Goal: Task Accomplishment & Management: Manage account settings

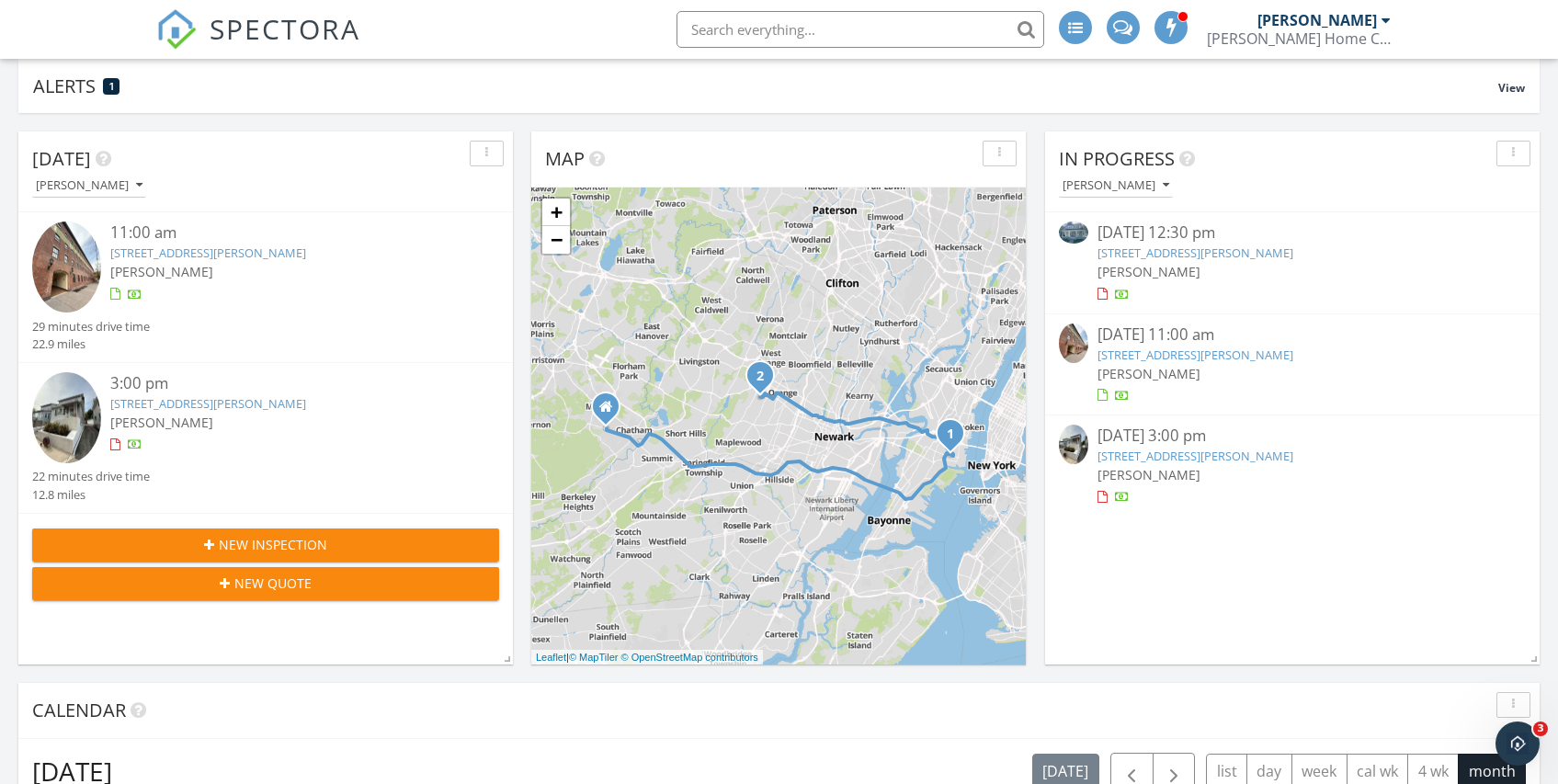
scroll to position [168, 0]
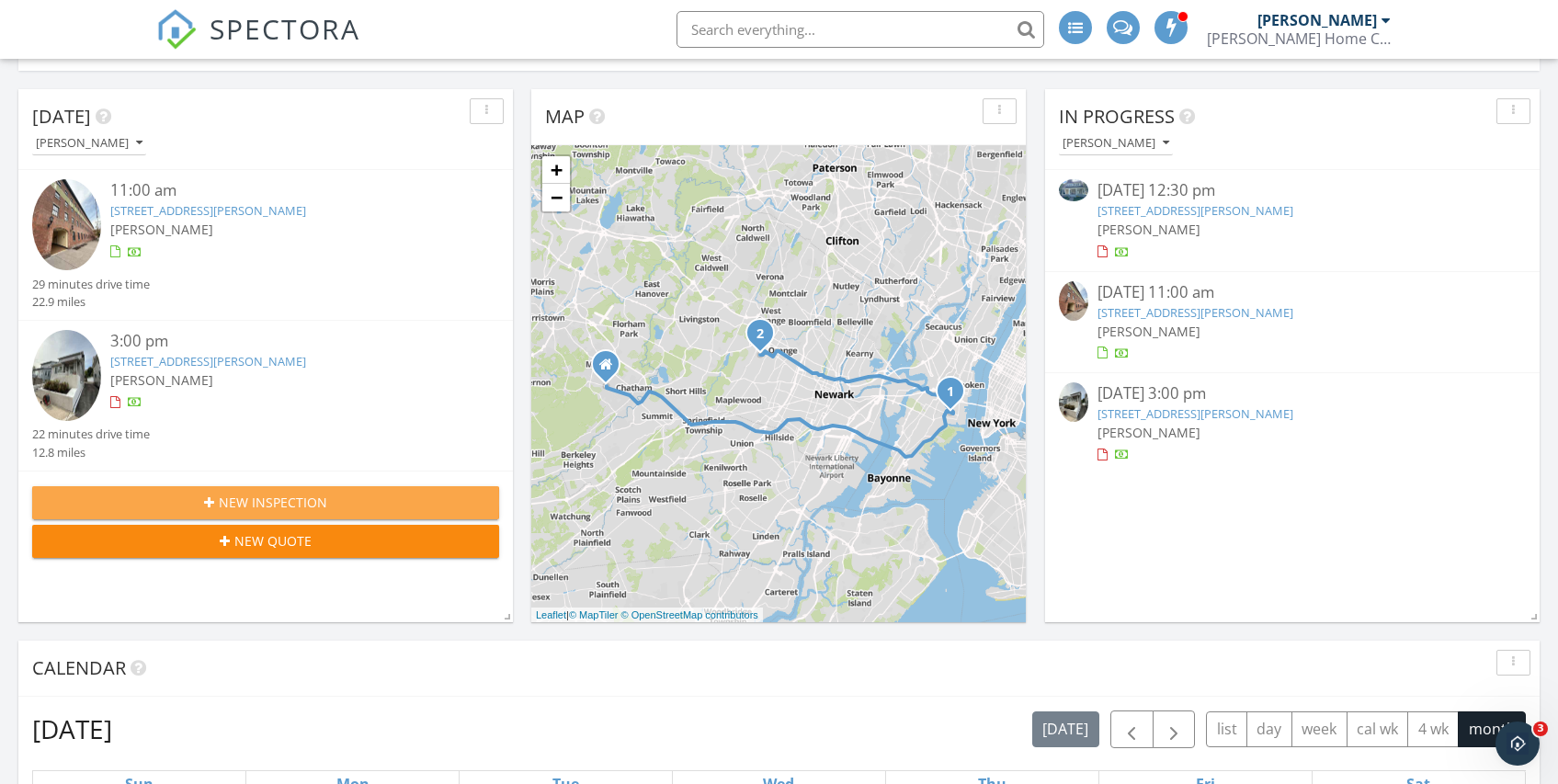
click at [215, 502] on div "New Inspection" at bounding box center [265, 502] width 438 height 19
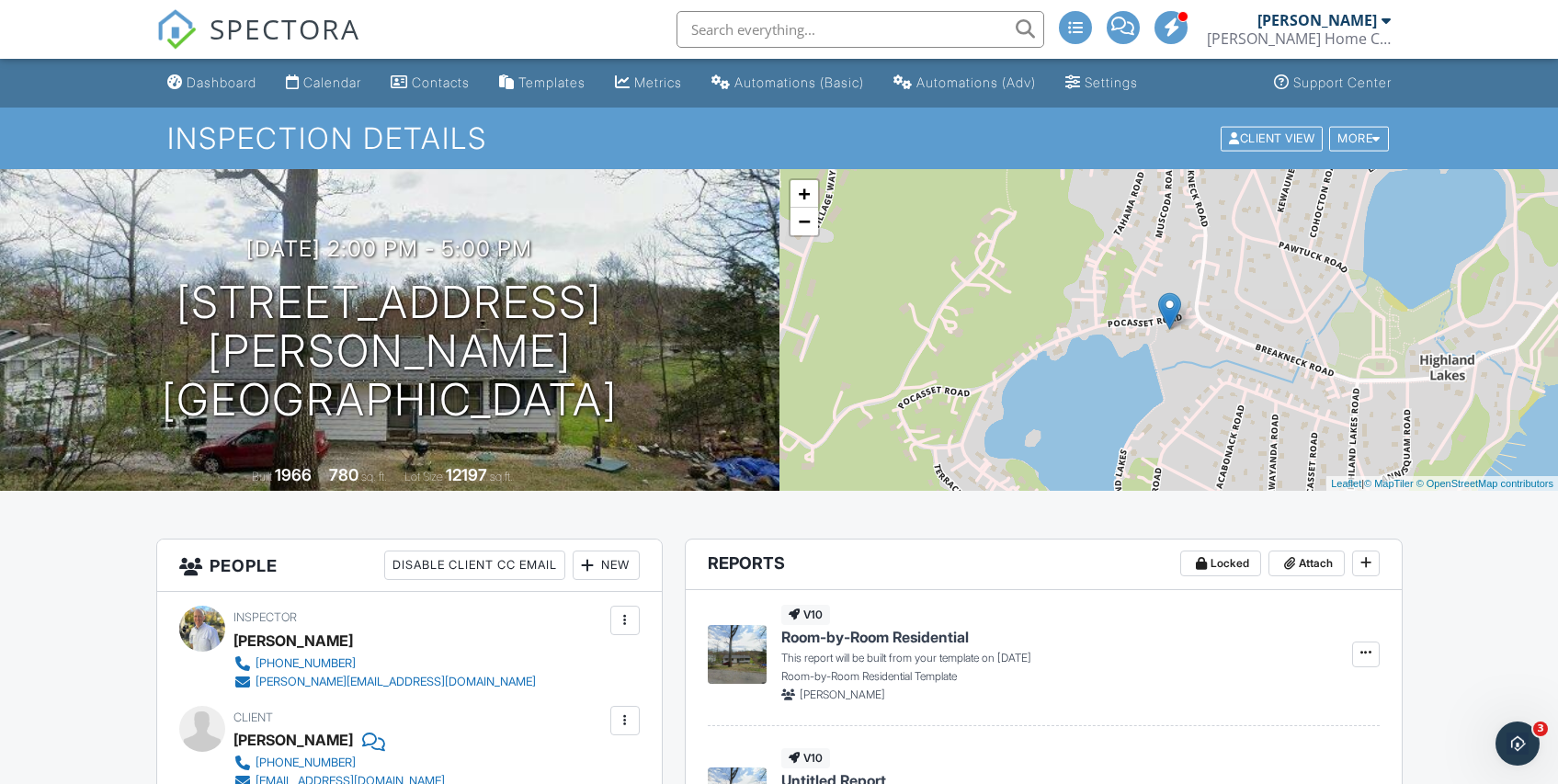
click at [1168, 315] on img at bounding box center [1170, 311] width 23 height 38
click at [1223, 328] on div "+ − Leaflet | © MapTiler © OpenStreetMap contributors" at bounding box center [1169, 329] width 779 height 321
click at [808, 224] on link "−" at bounding box center [804, 221] width 28 height 28
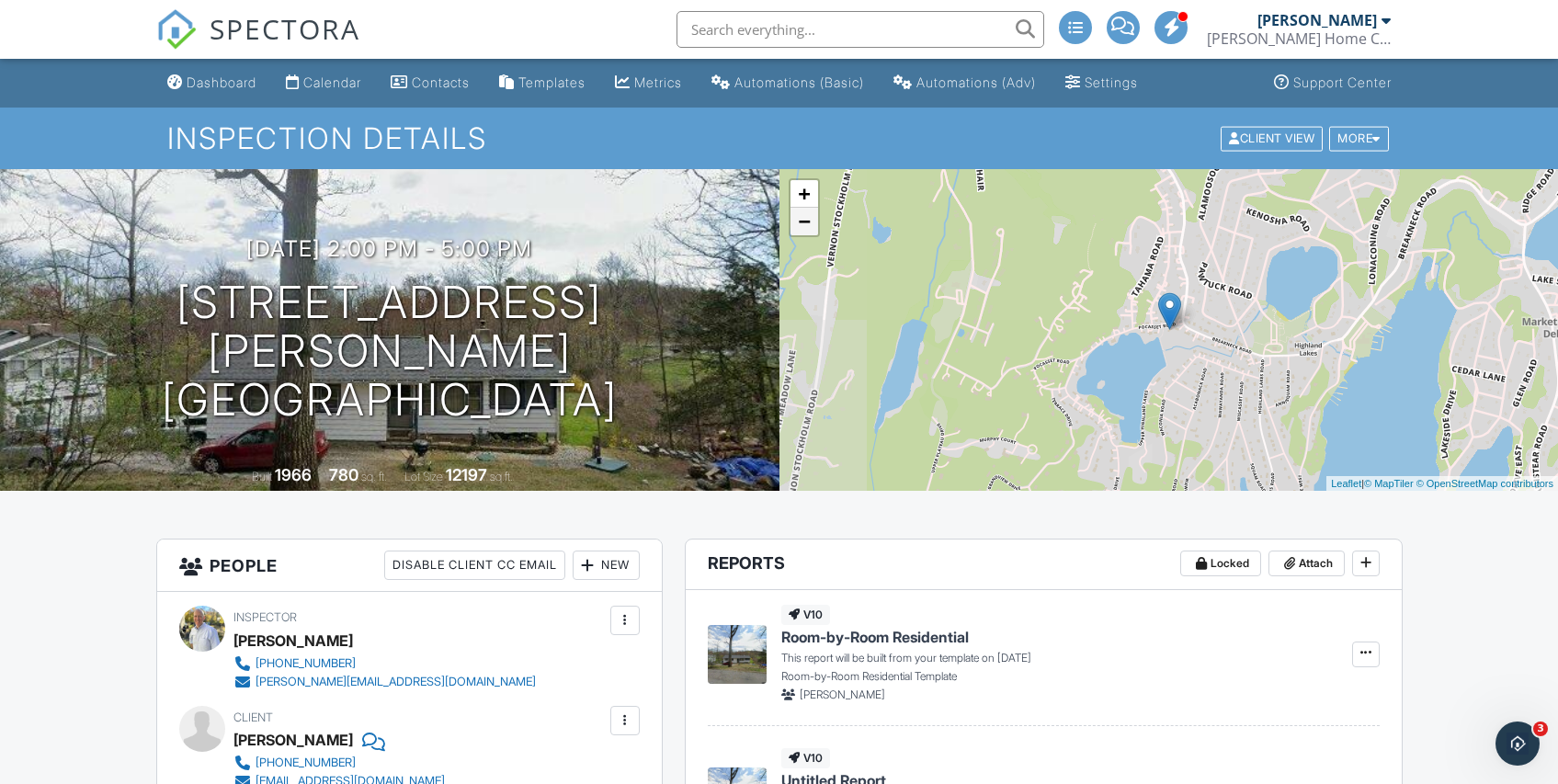
click at [808, 224] on link "−" at bounding box center [804, 221] width 28 height 28
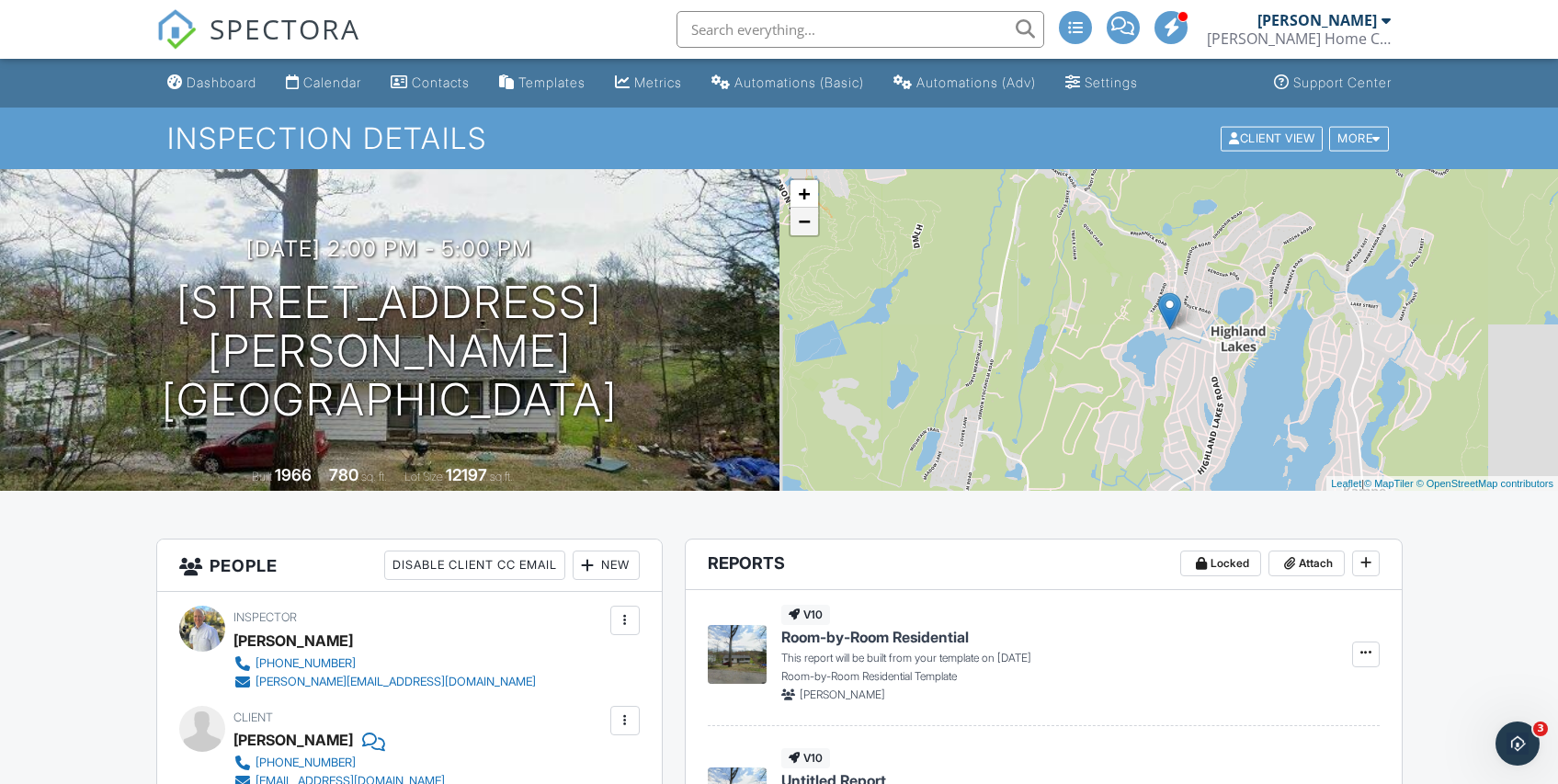
click at [808, 225] on link "−" at bounding box center [804, 221] width 28 height 28
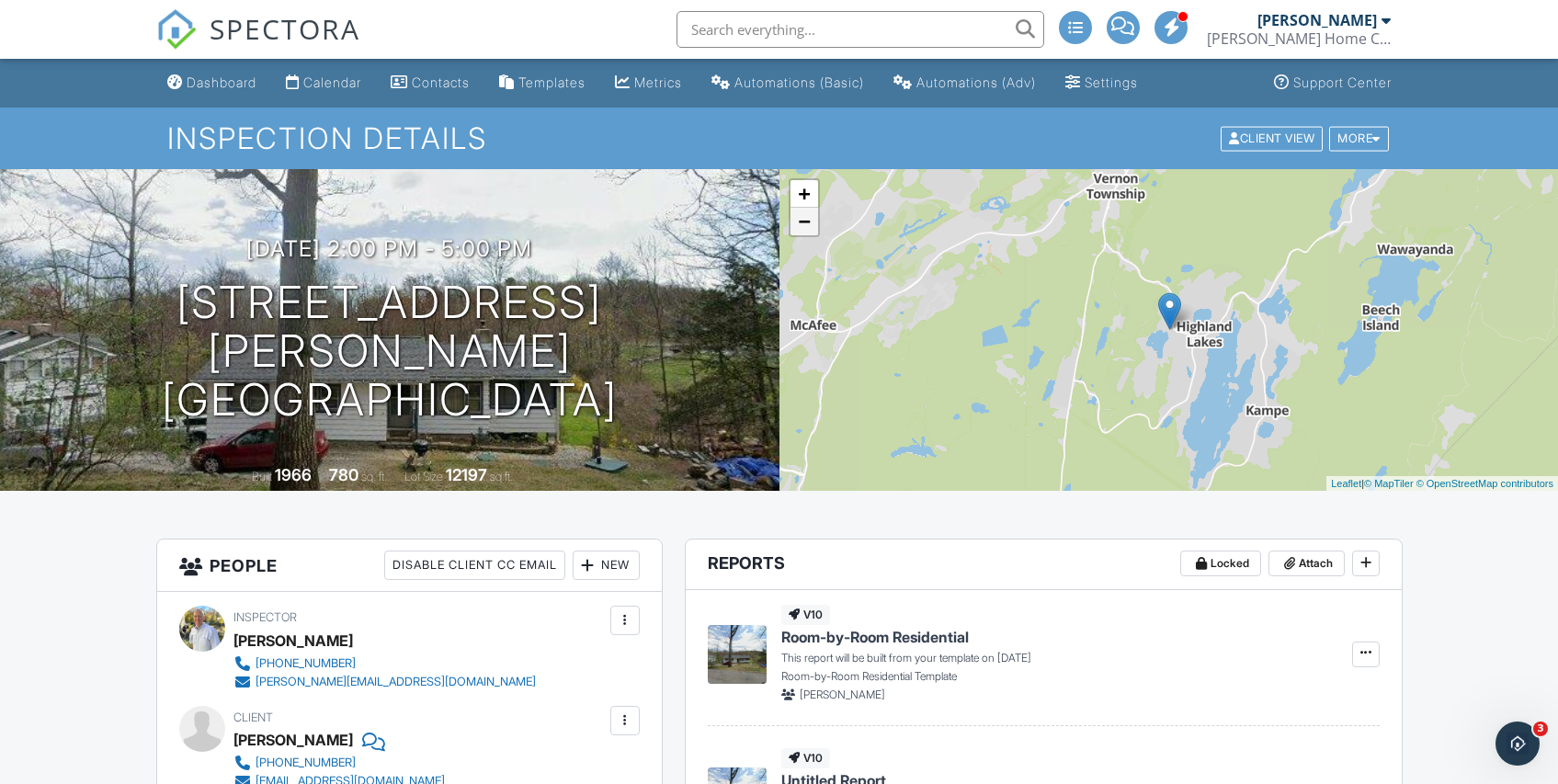
click at [807, 225] on link "−" at bounding box center [804, 221] width 28 height 28
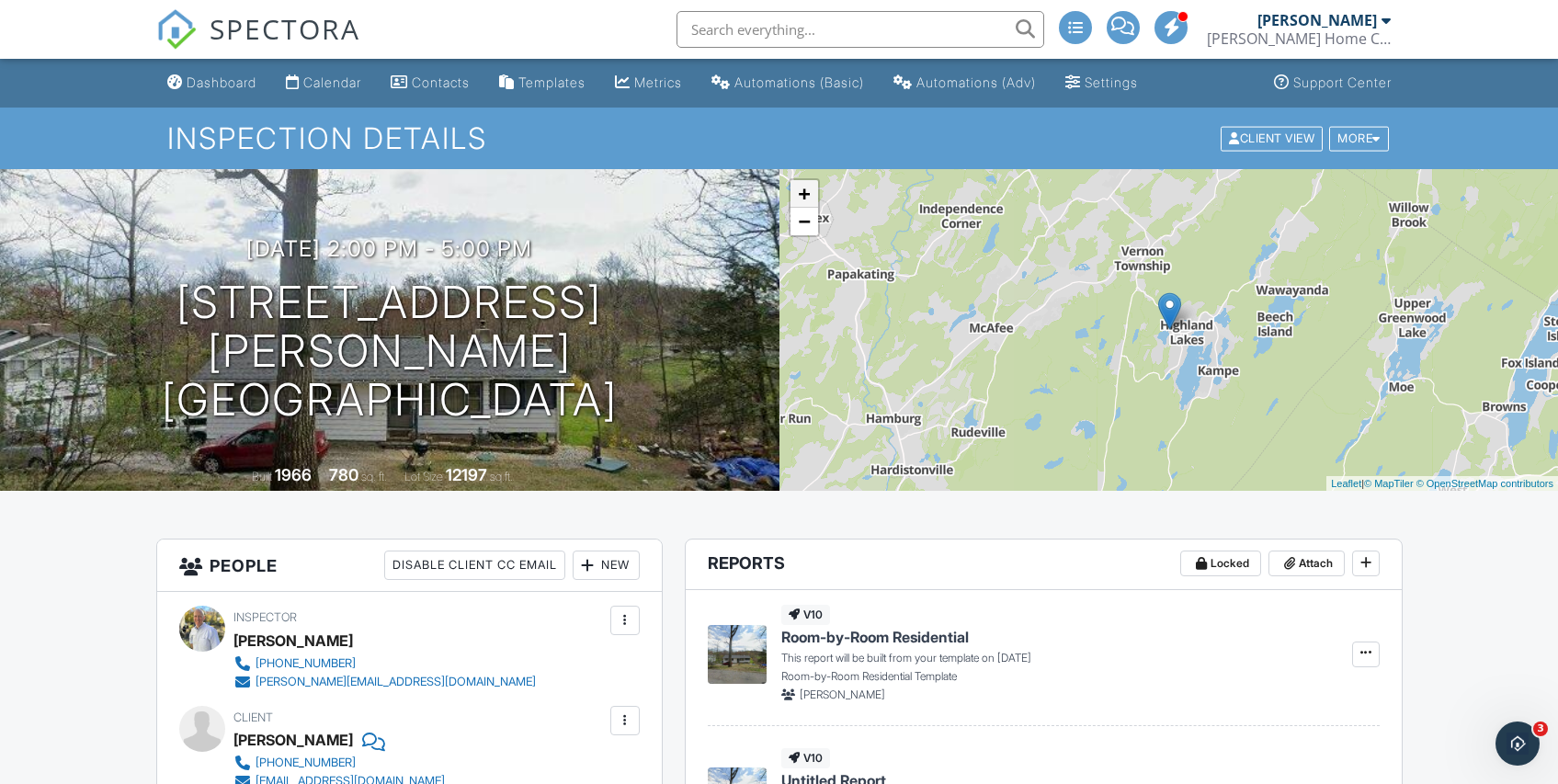
click at [804, 197] on link "+" at bounding box center [804, 194] width 28 height 28
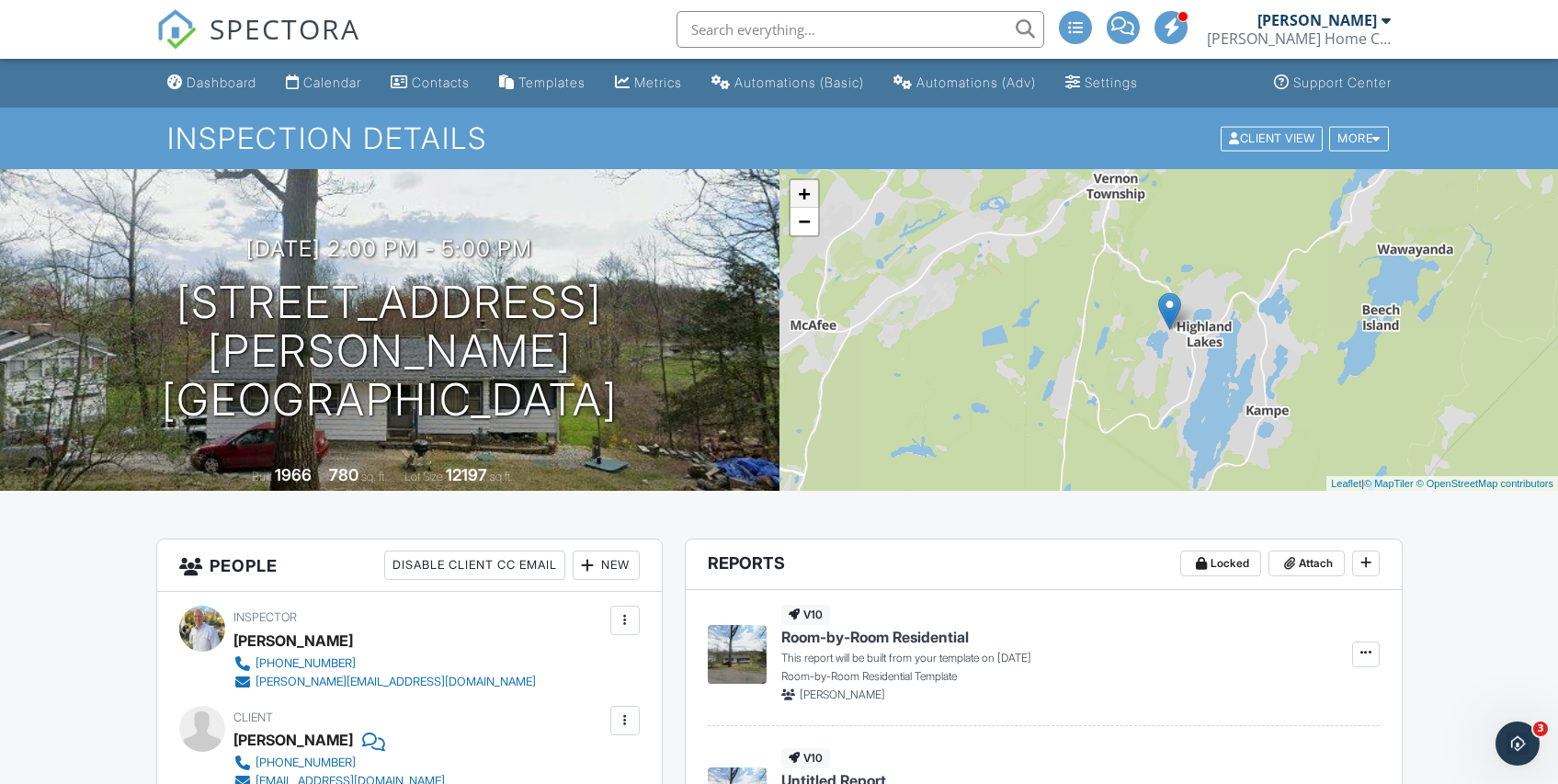
click at [804, 197] on link "+" at bounding box center [804, 194] width 28 height 28
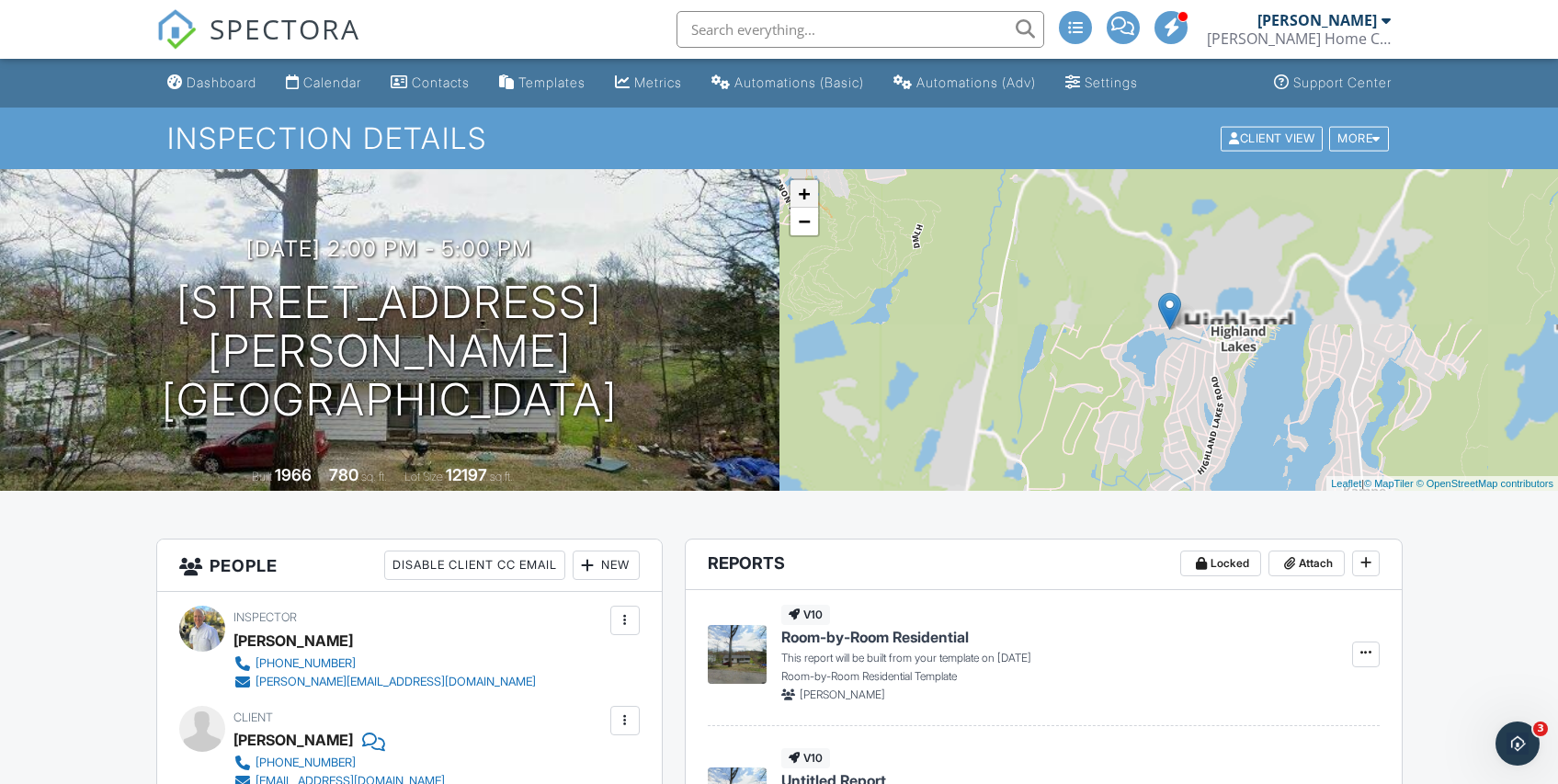
click at [804, 197] on link "+" at bounding box center [804, 194] width 28 height 28
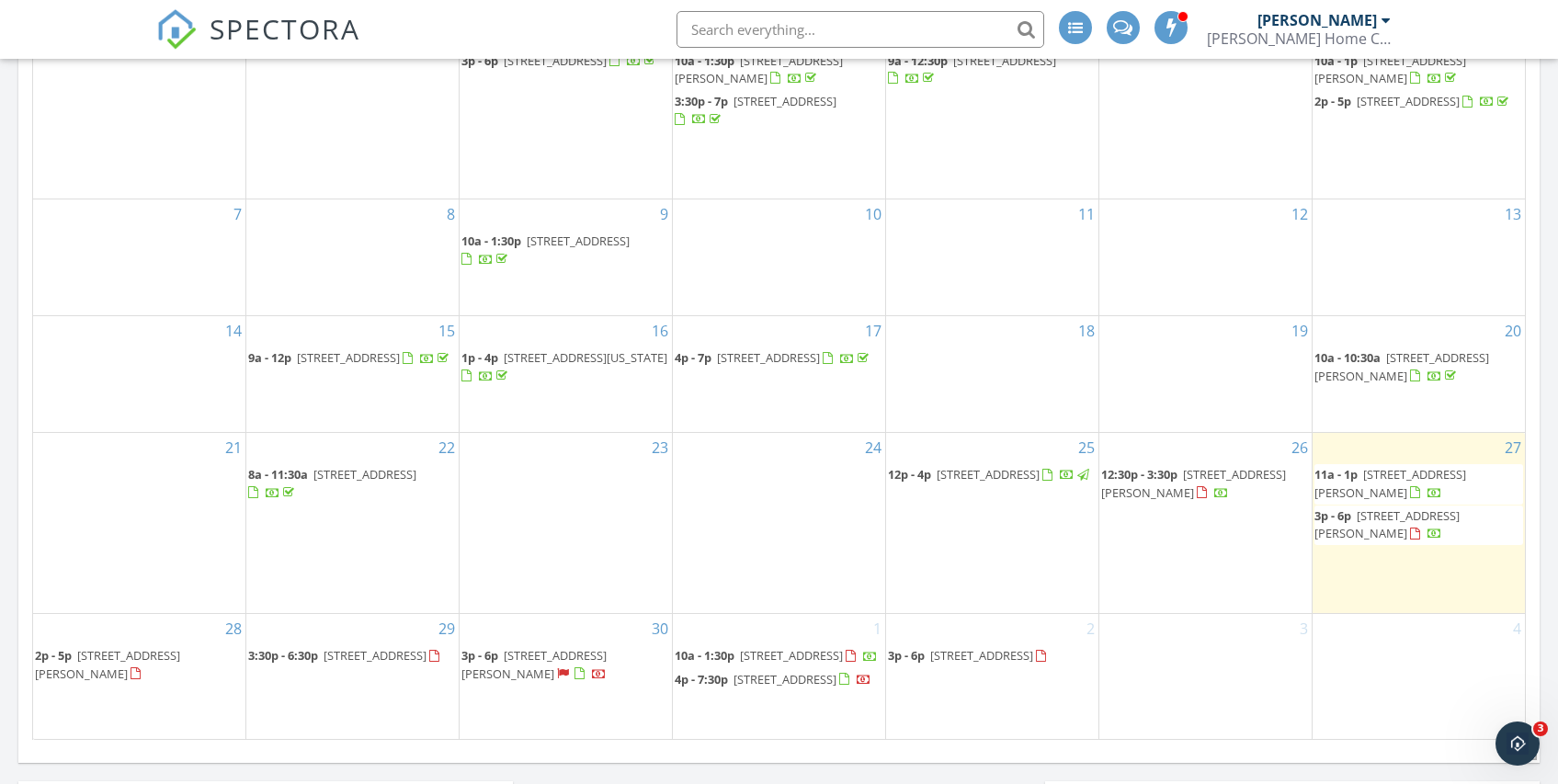
scroll to position [988, 0]
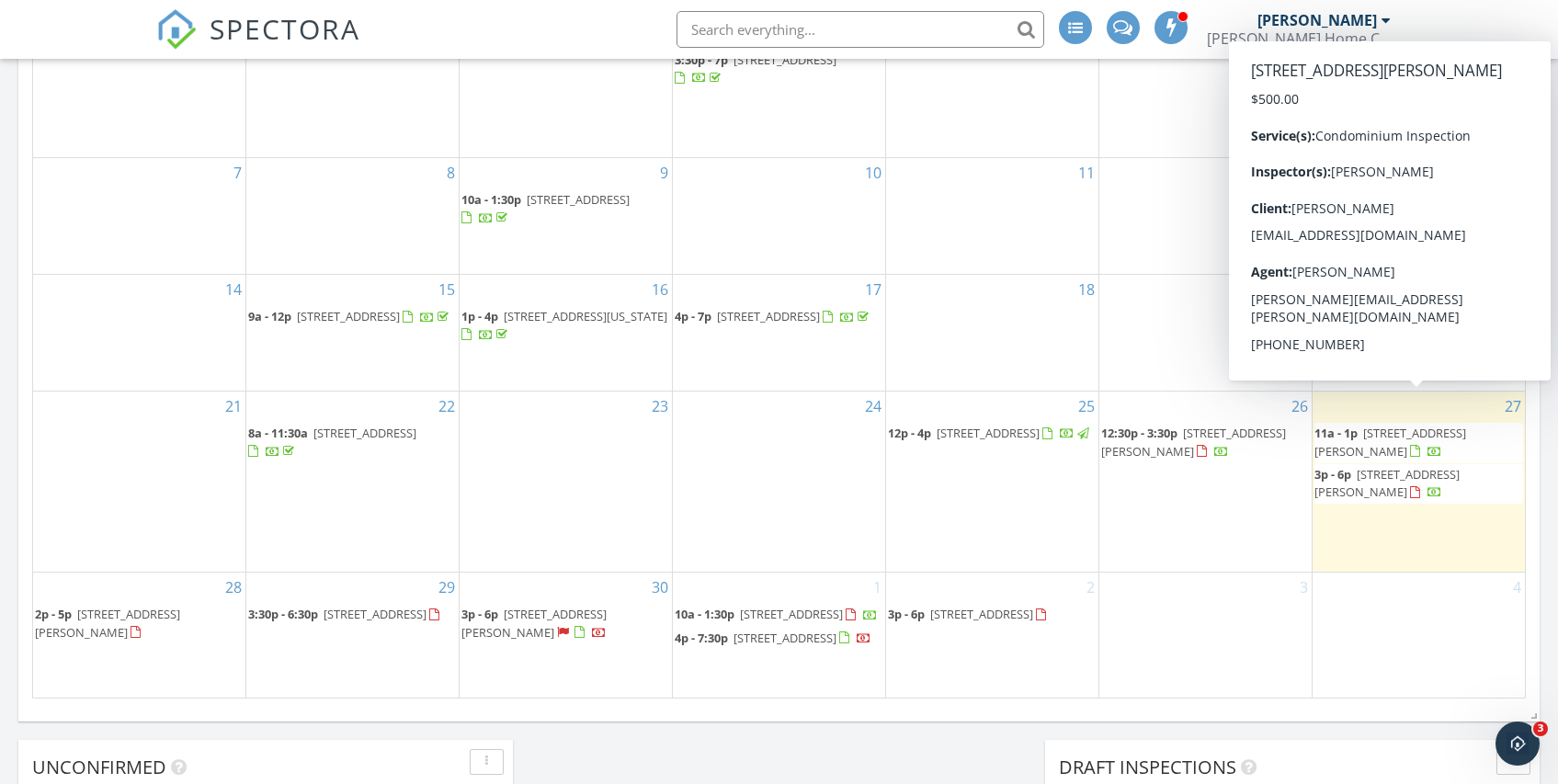
click at [1394, 424] on span "[STREET_ADDRESS][PERSON_NAME]" at bounding box center [1390, 442] width 152 height 34
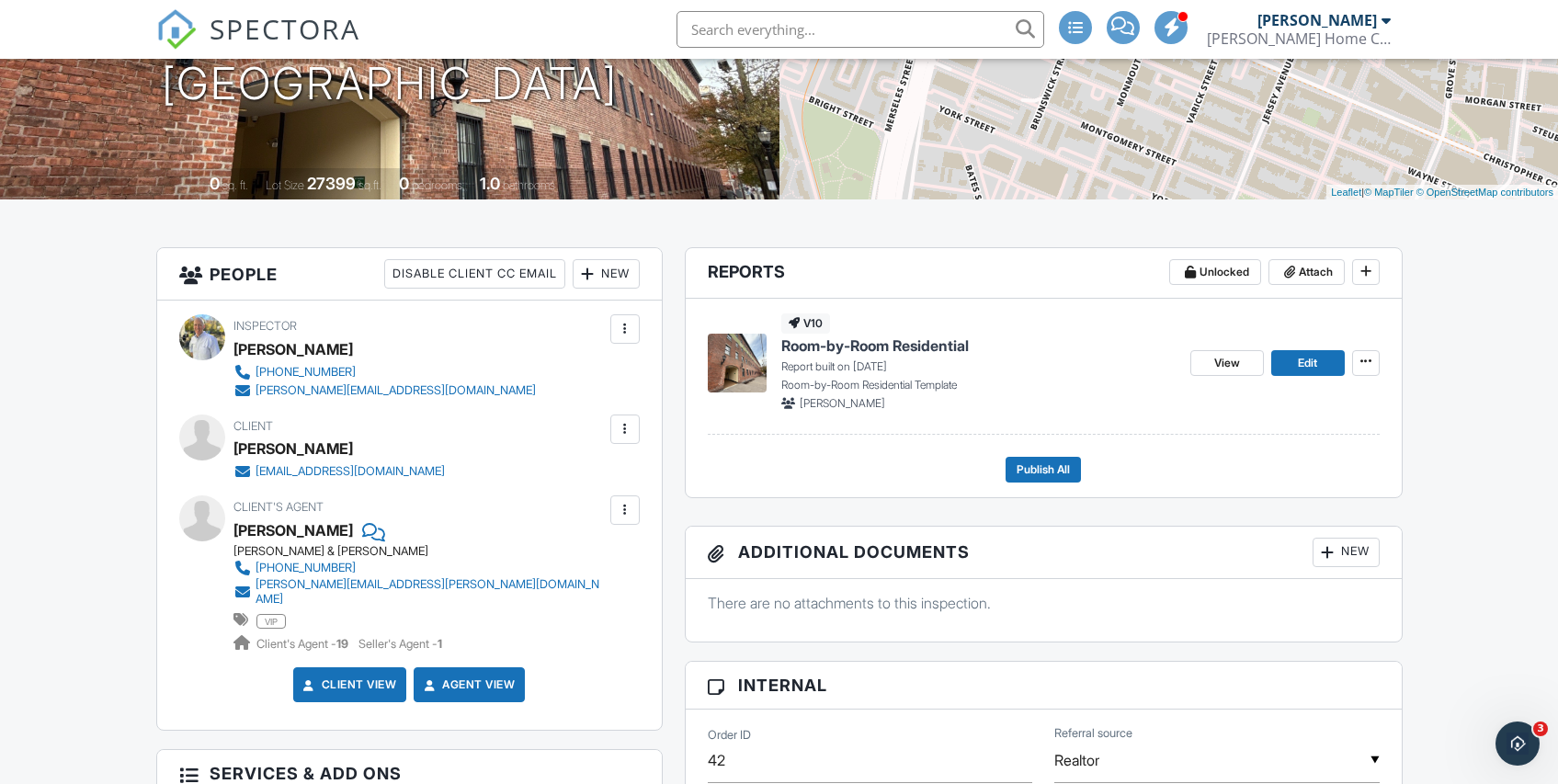
scroll to position [302, 0]
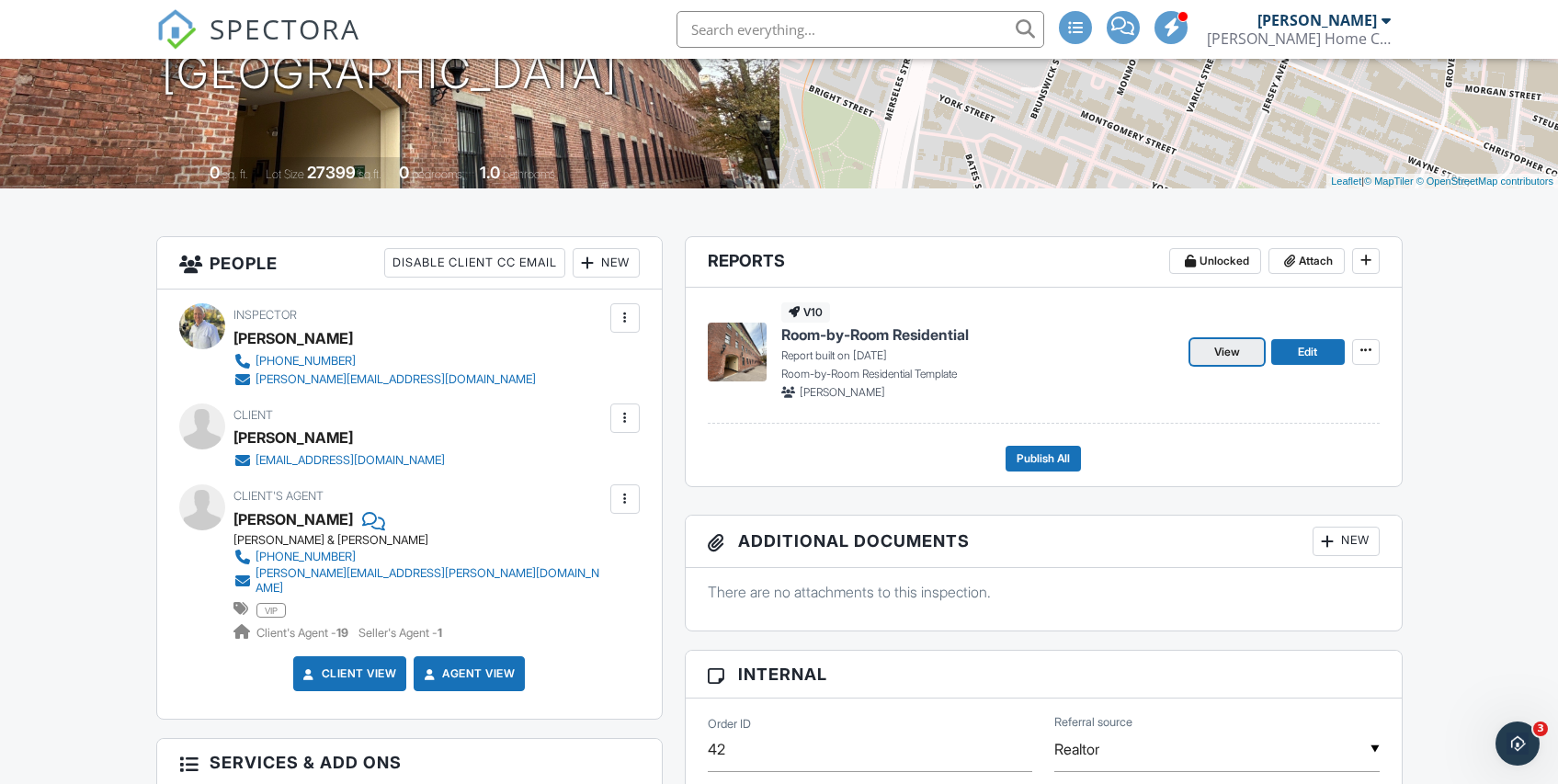
click at [1223, 356] on span "View" at bounding box center [1227, 351] width 26 height 18
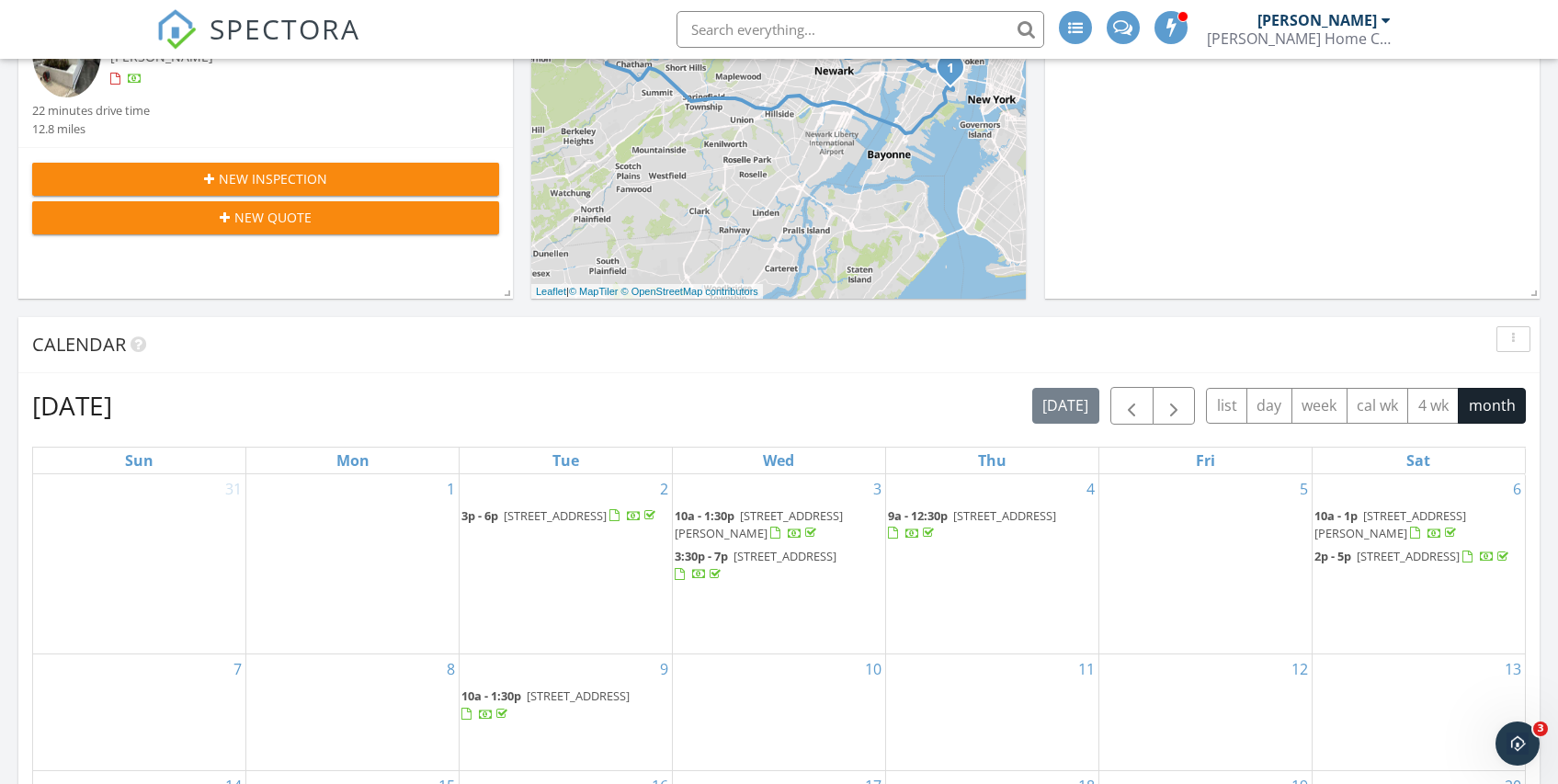
scroll to position [486, 0]
